Goal: Task Accomplishment & Management: Complete application form

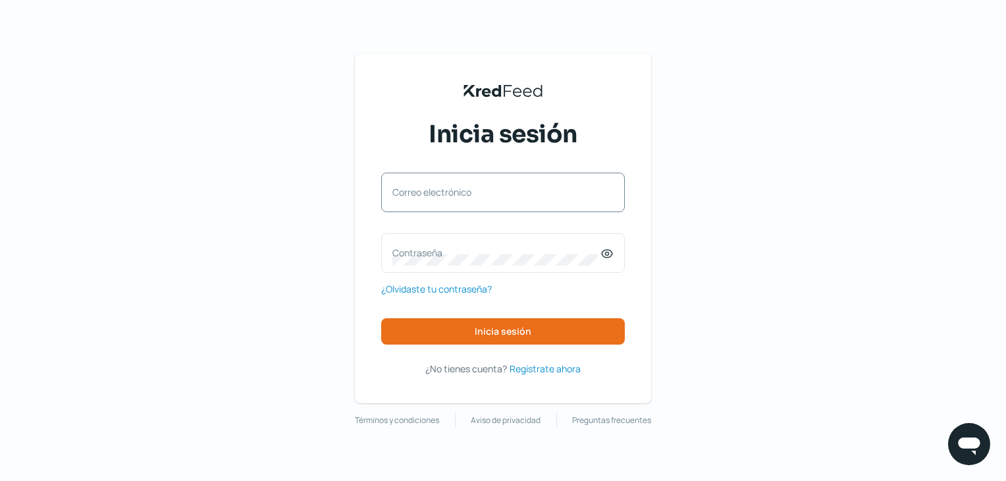
click at [448, 186] on label "Correo electrónico" at bounding box center [497, 192] width 208 height 13
click at [448, 193] on input "Correo electrónico" at bounding box center [503, 199] width 221 height 12
type input "a"
type input "[EMAIL_ADDRESS][DOMAIN_NAME]"
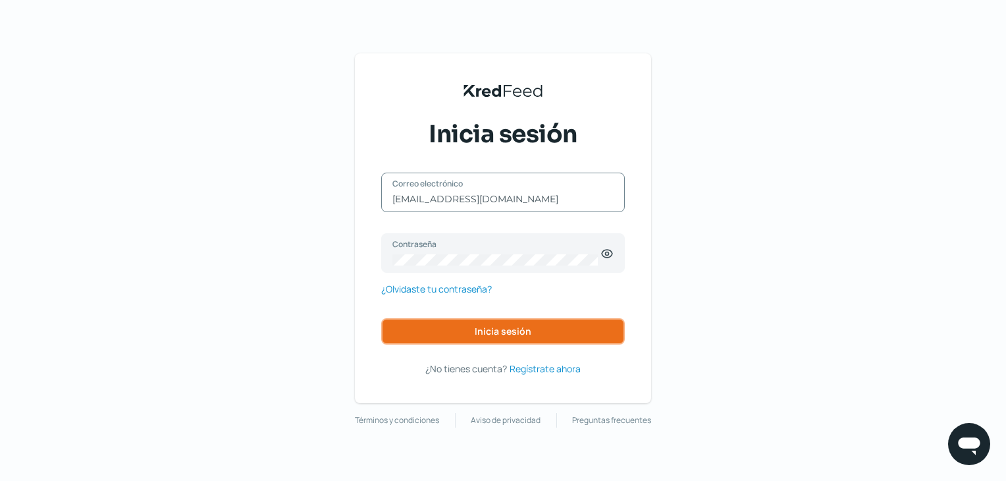
click at [516, 335] on span "Inicia sesión" at bounding box center [503, 331] width 57 height 9
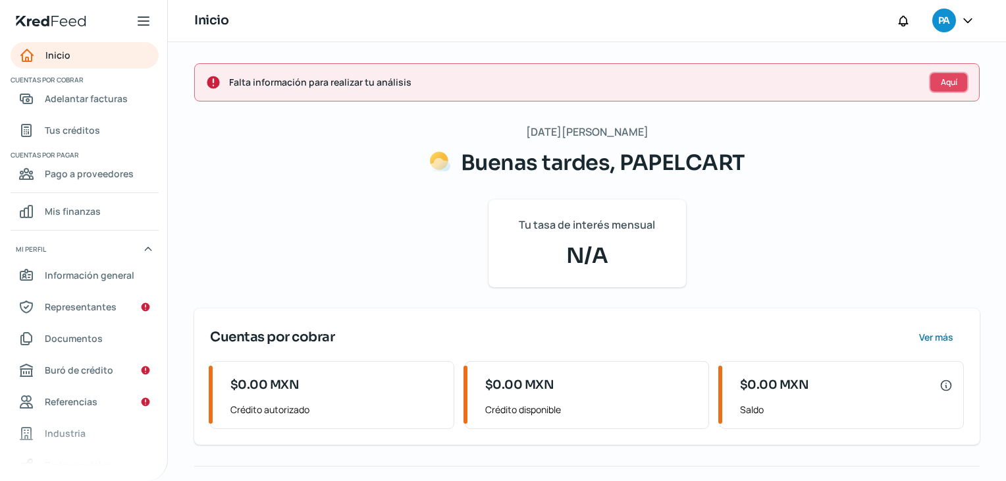
click at [958, 85] on button "Aquí" at bounding box center [949, 82] width 40 height 21
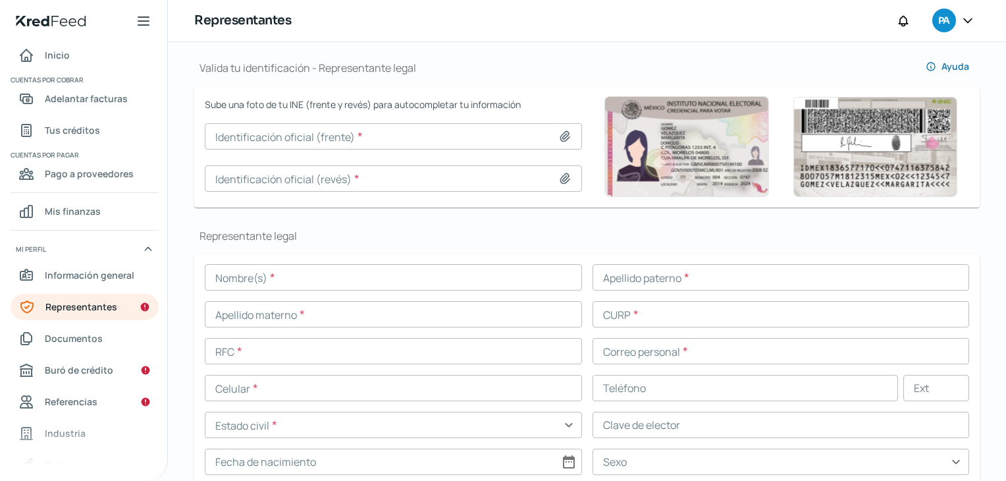
scroll to position [73, 0]
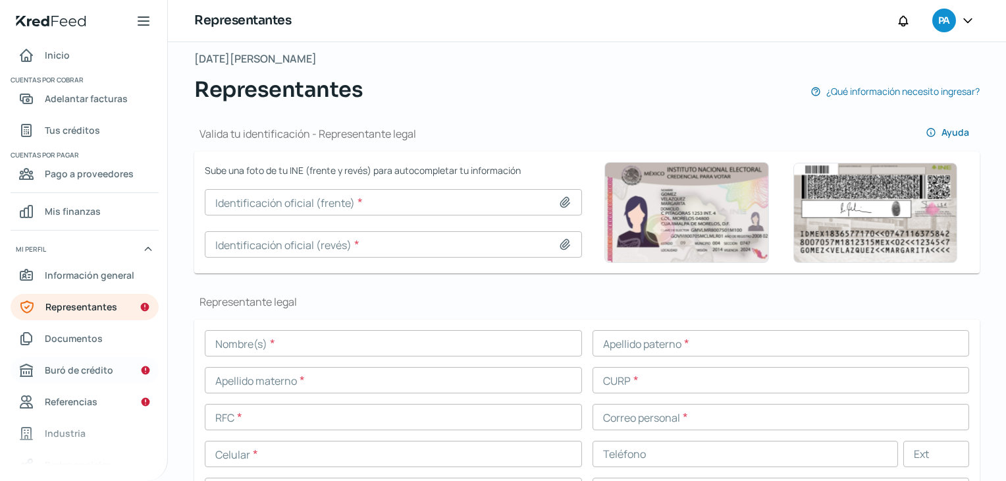
click at [79, 371] on span "Buró de crédito" at bounding box center [79, 370] width 68 height 16
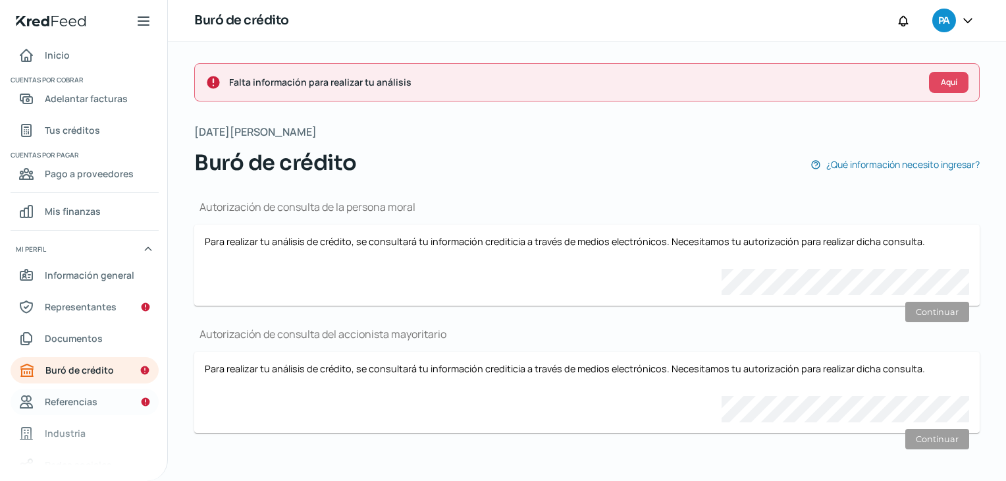
click at [68, 398] on span "Referencias" at bounding box center [71, 401] width 53 height 16
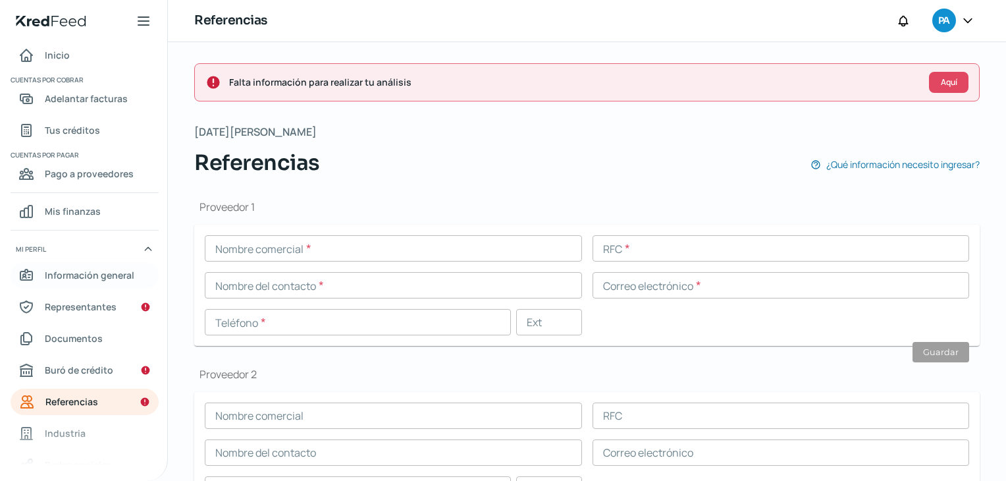
click at [72, 271] on span "Información general" at bounding box center [90, 275] width 90 height 16
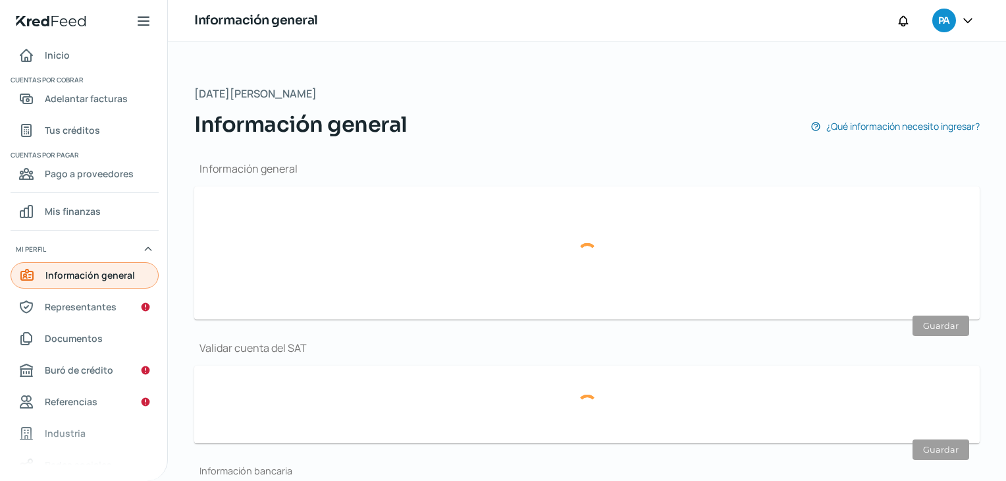
type input "[EMAIL_ADDRESS][DOMAIN_NAME]"
type input "Personas morales del régimen general"
type input "PAPELCART"
type input "47 - 9229 - 3955"
type input "PAP230607I59"
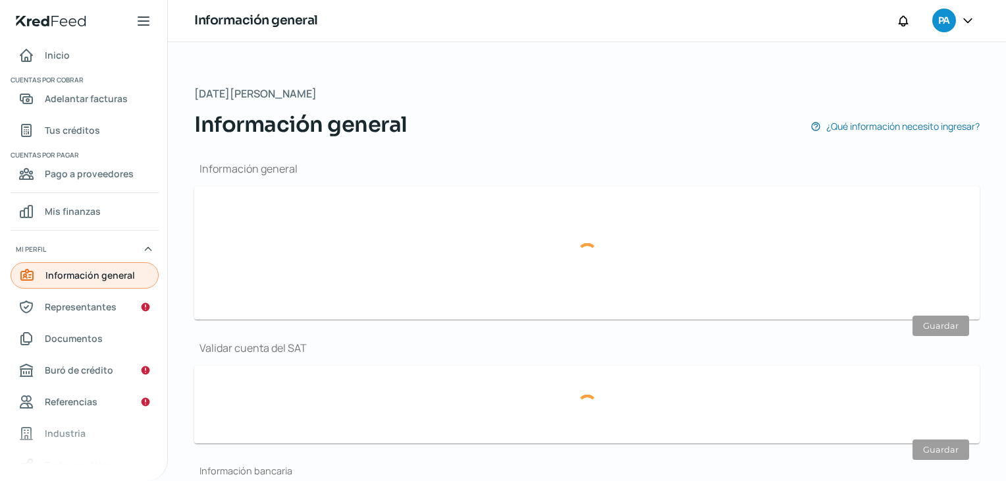
type input "[PERSON_NAME]"
type input "662"
type input "37200"
type input "[PERSON_NAME]"
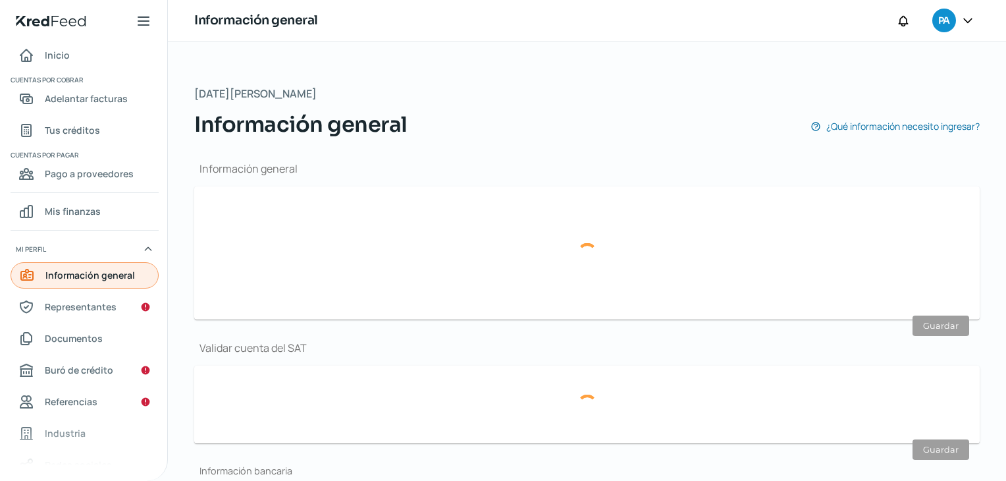
type input "[GEOGRAPHIC_DATA]"
type input "Comp domicilio [DATE].pdf"
type input "5"
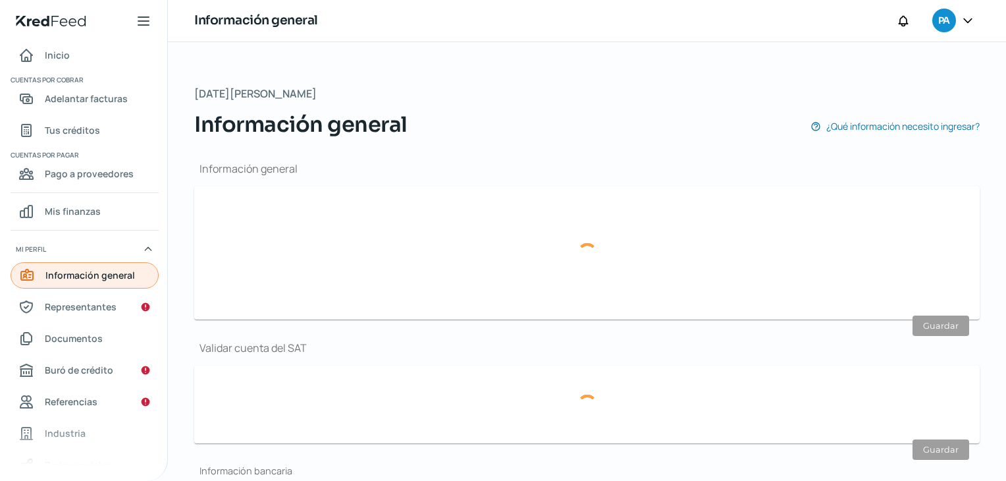
type input "Rentada"
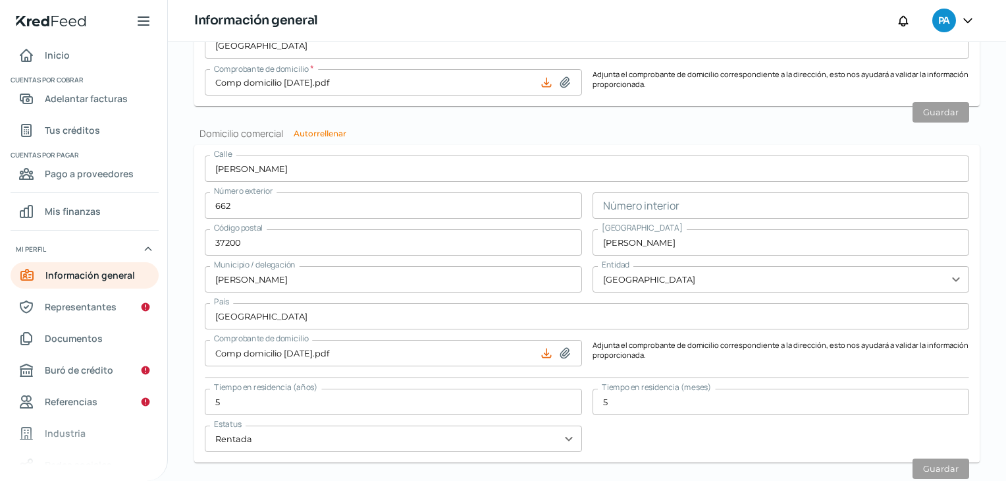
scroll to position [796, 0]
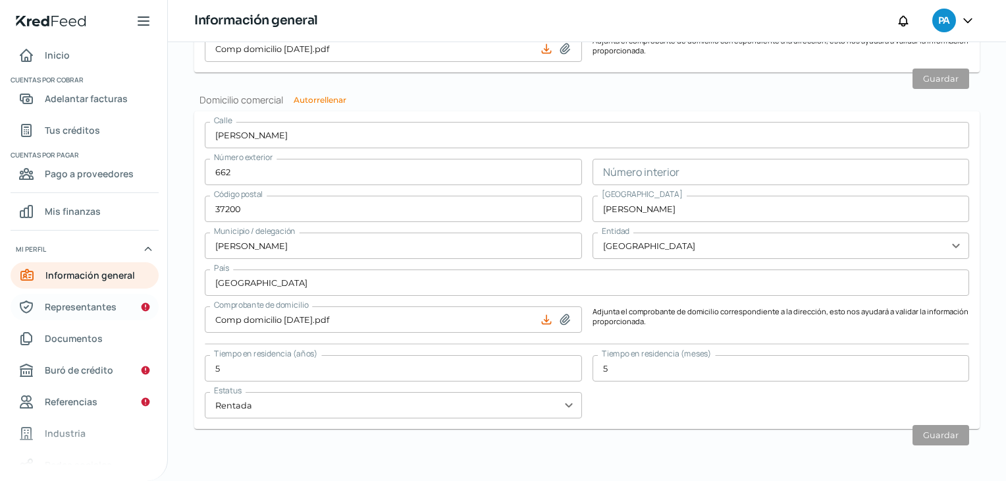
click at [74, 309] on span "Representantes" at bounding box center [81, 306] width 72 height 16
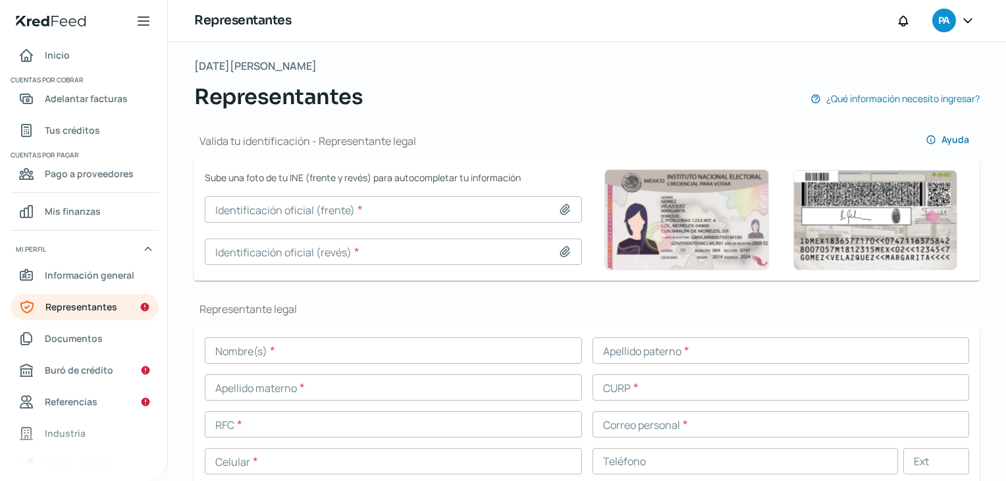
scroll to position [132, 0]
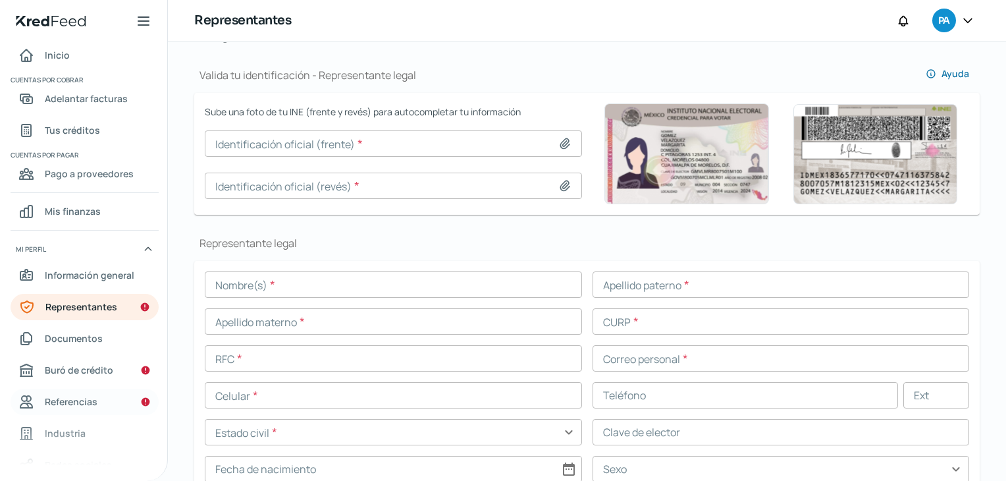
click at [60, 398] on span "Referencias" at bounding box center [71, 401] width 53 height 16
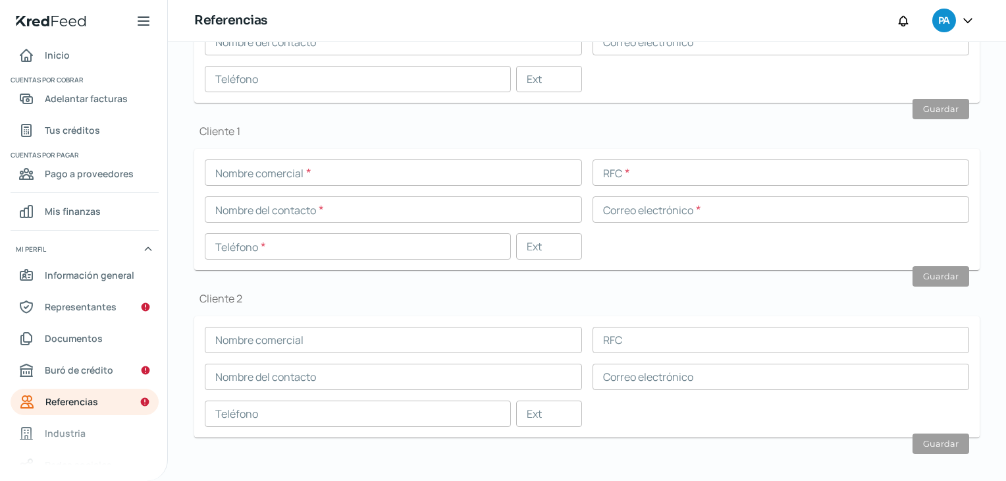
scroll to position [418, 0]
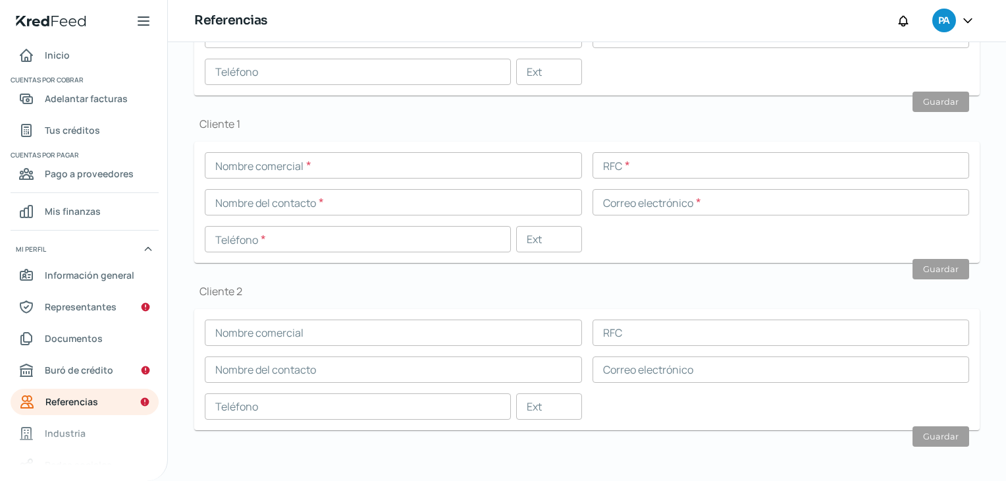
click at [968, 22] on icon at bounding box center [968, 20] width 8 height 4
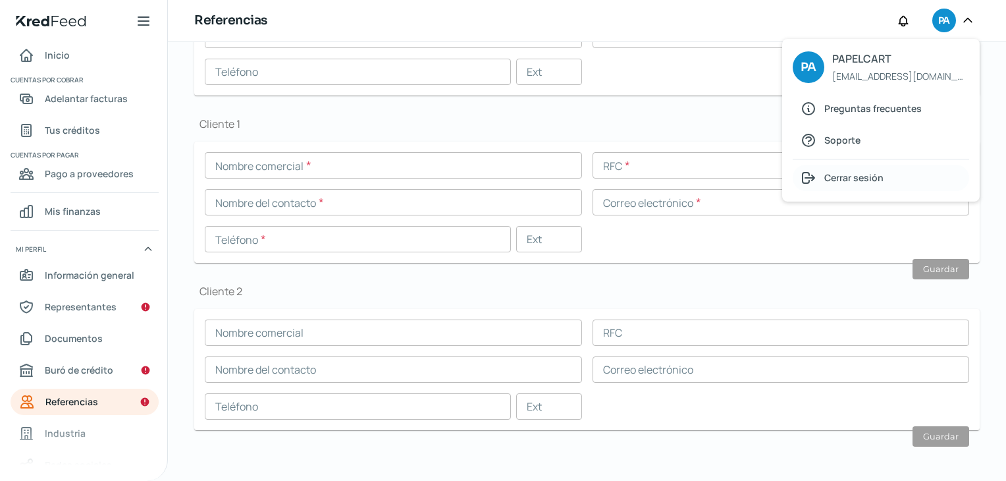
click at [858, 175] on span "Cerrar sesión" at bounding box center [854, 177] width 59 height 16
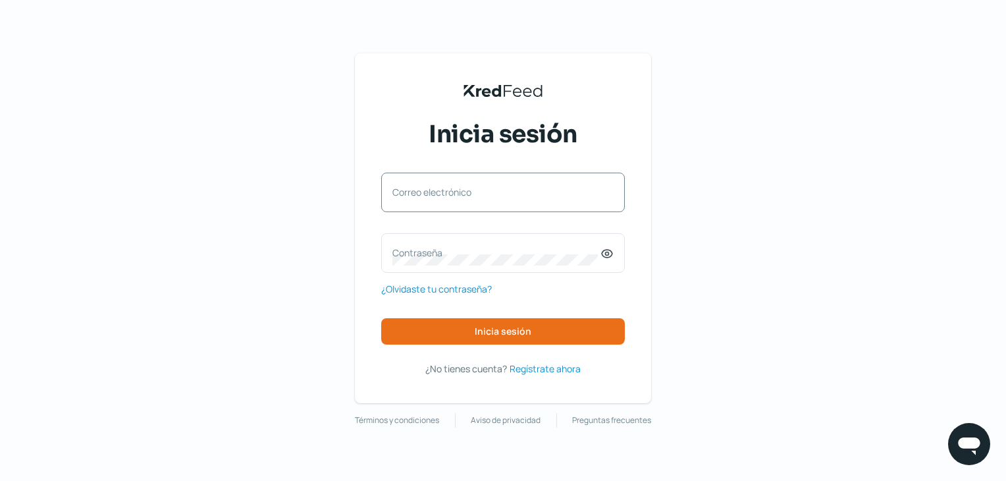
click at [506, 190] on label "Correo electrónico" at bounding box center [497, 192] width 208 height 13
click at [506, 193] on input "Correo electrónico" at bounding box center [503, 199] width 221 height 12
type input "[PERSON_NAME][EMAIL_ADDRESS][PERSON_NAME][PERSON_NAME][DOMAIN_NAME]"
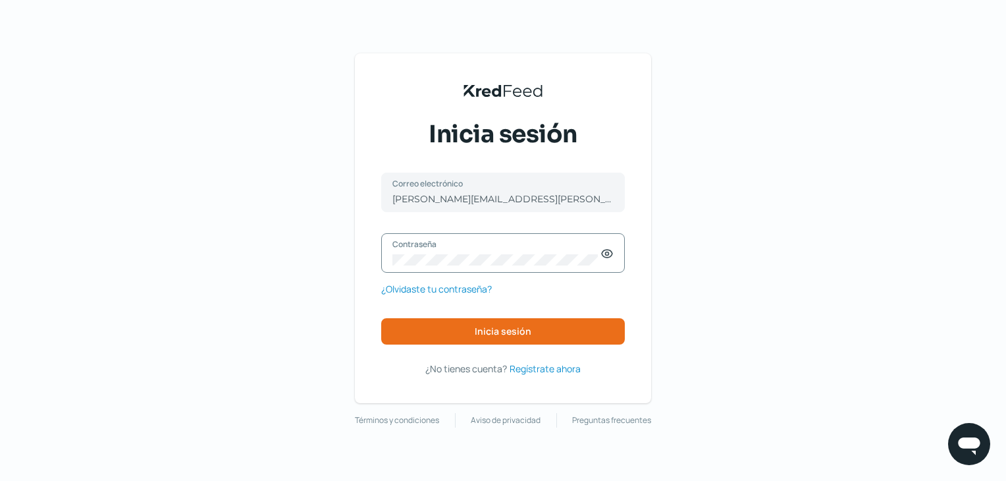
click at [601, 254] on icon at bounding box center [607, 253] width 13 height 13
click at [692, 256] on div "KredFeed's Black Logo Inicia sesión [PERSON_NAME][EMAIL_ADDRESS][PERSON_NAME][P…" at bounding box center [503, 240] width 1006 height 481
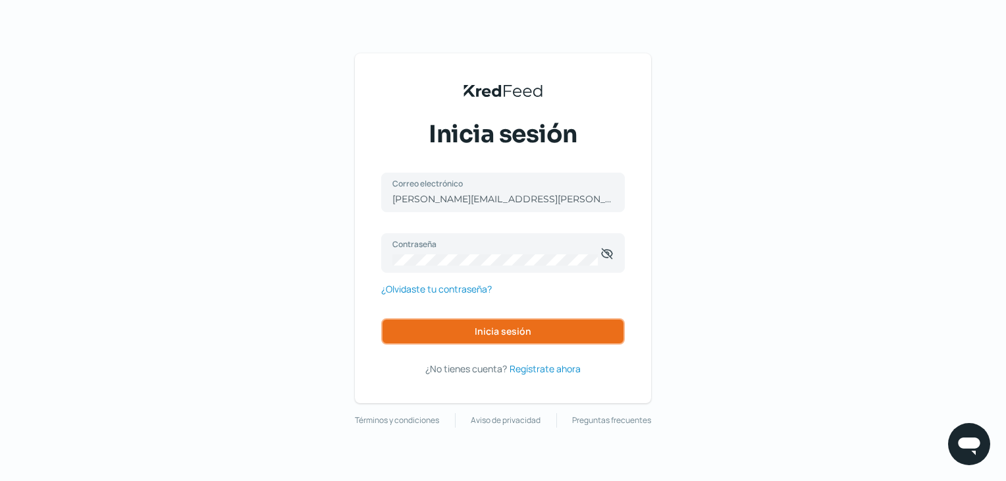
click at [450, 333] on button "Inicia sesión" at bounding box center [503, 331] width 244 height 26
